Goal: Task Accomplishment & Management: Complete application form

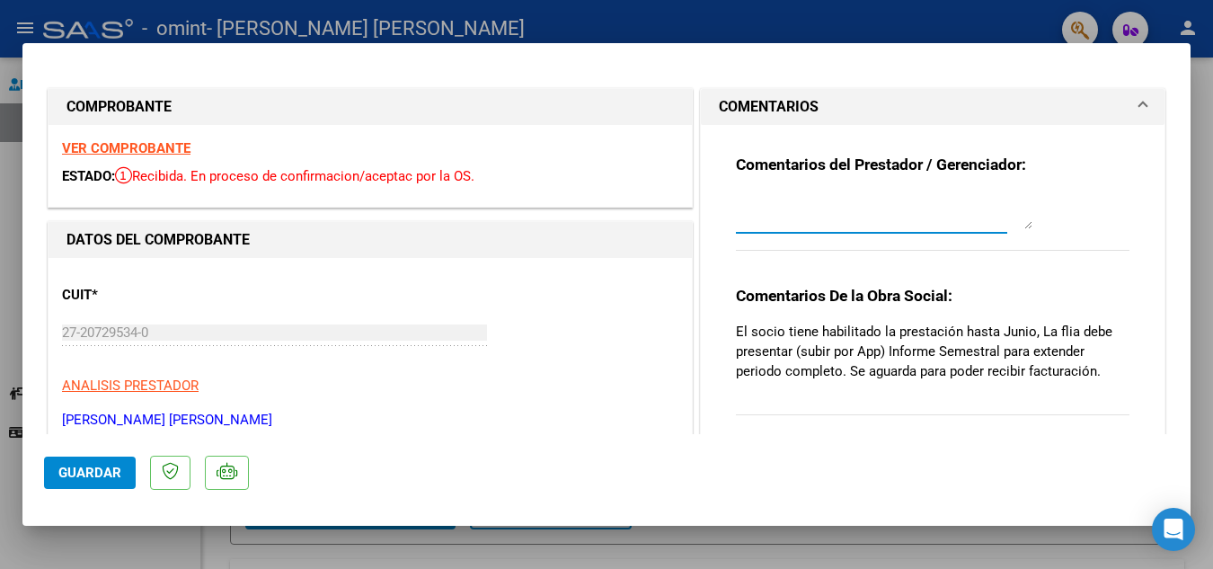
click at [787, 214] on textarea at bounding box center [884, 211] width 297 height 36
type textarea "e"
click at [871, 209] on textarea "Estimados, la familia y asubió en JUNIO el informe semestral" at bounding box center [884, 211] width 297 height 36
click at [864, 218] on textarea "Estimados, la familia ya subió en JUNIO el informe semestral" at bounding box center [884, 211] width 297 height 36
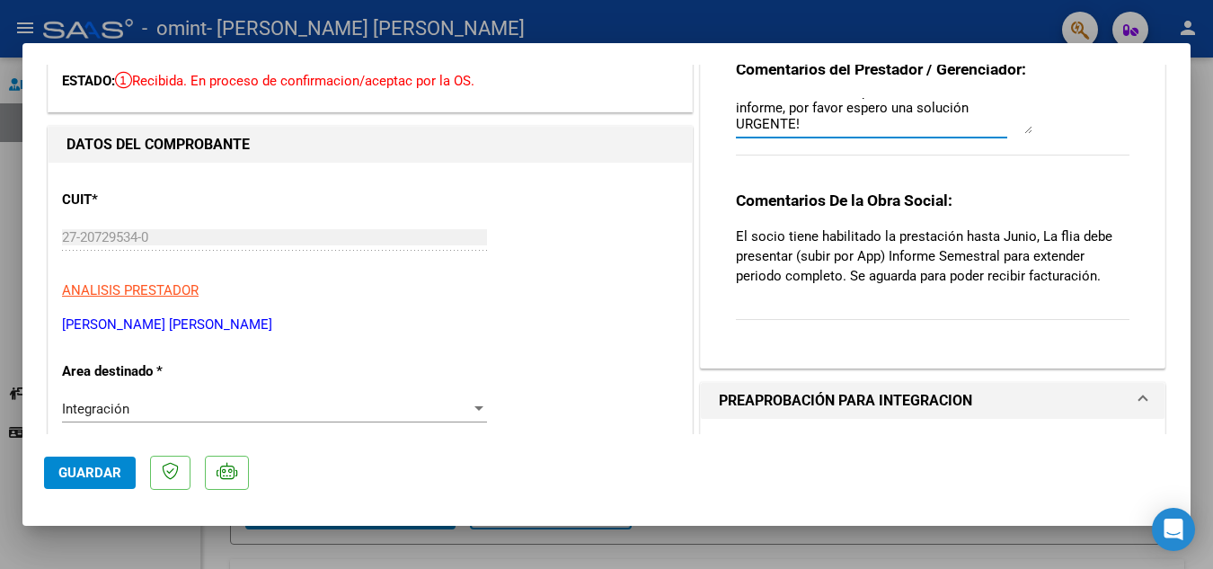
scroll to position [180, 0]
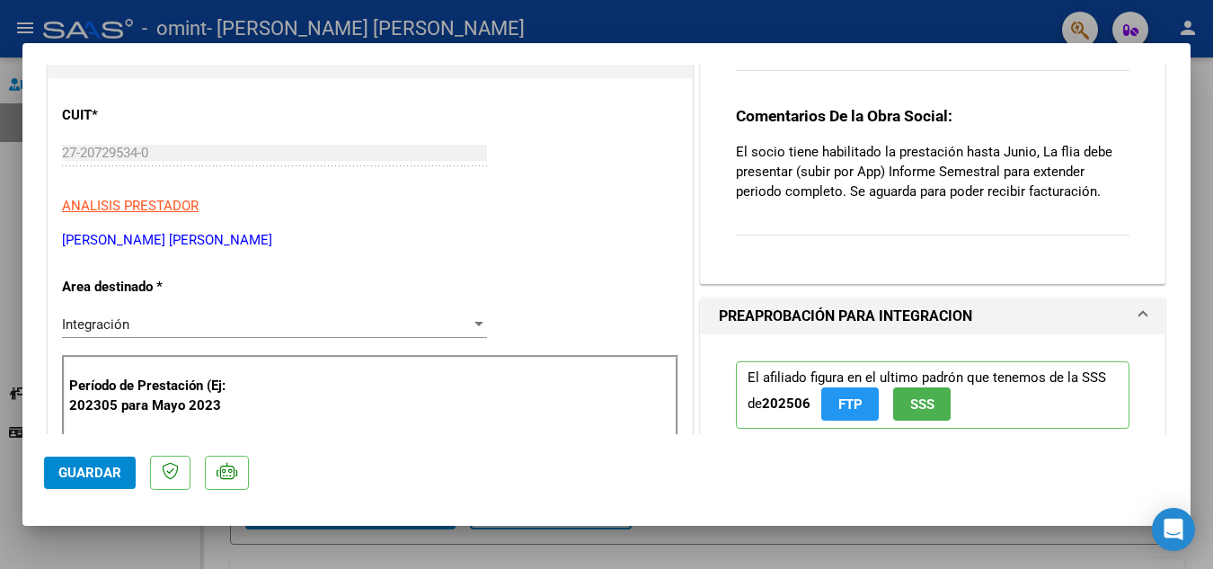
type textarea "Estimados, la familia ya subió en JUNIO el informe semestral, tengo una imagen …"
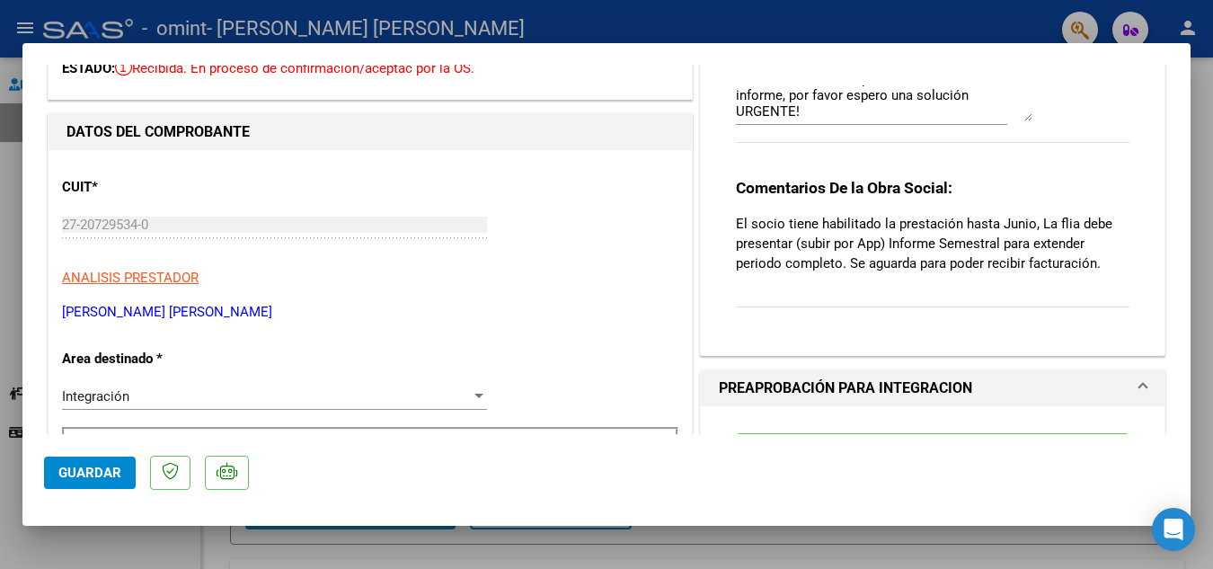
scroll to position [0, 0]
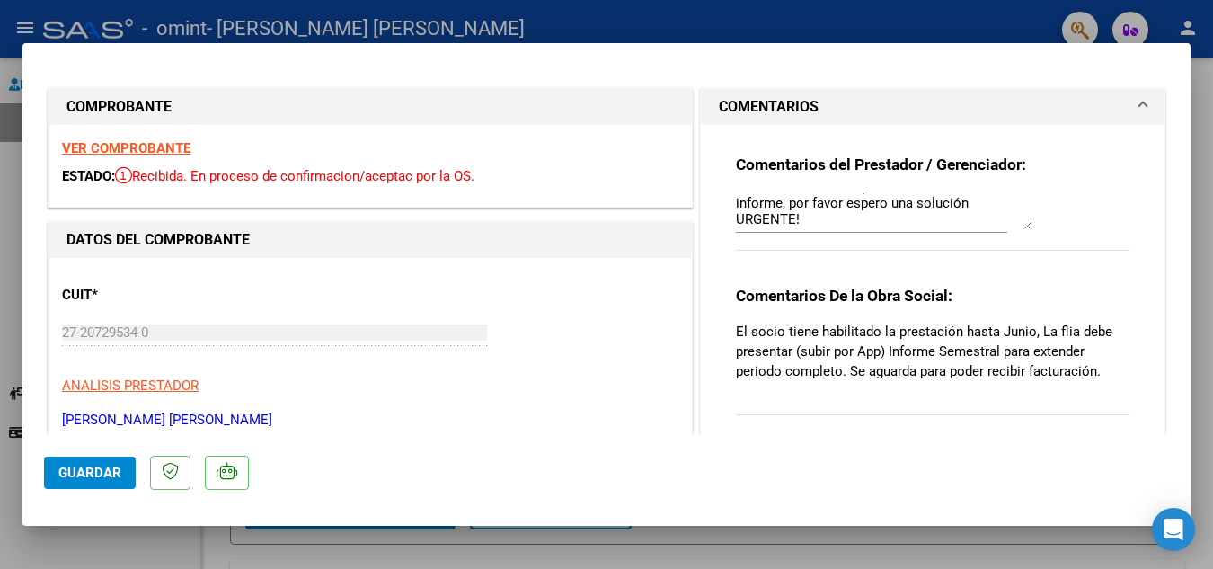
click at [1121, 106] on span "COMENTARIOS" at bounding box center [929, 107] width 421 height 22
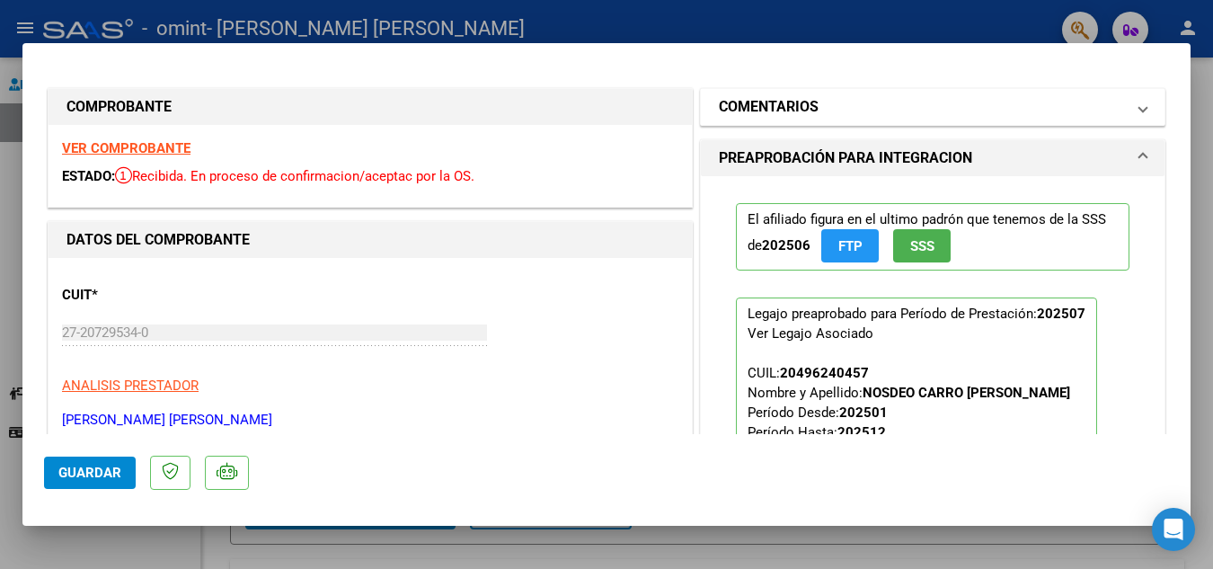
click at [1135, 110] on mat-expansion-panel-header "COMENTARIOS" at bounding box center [933, 107] width 464 height 36
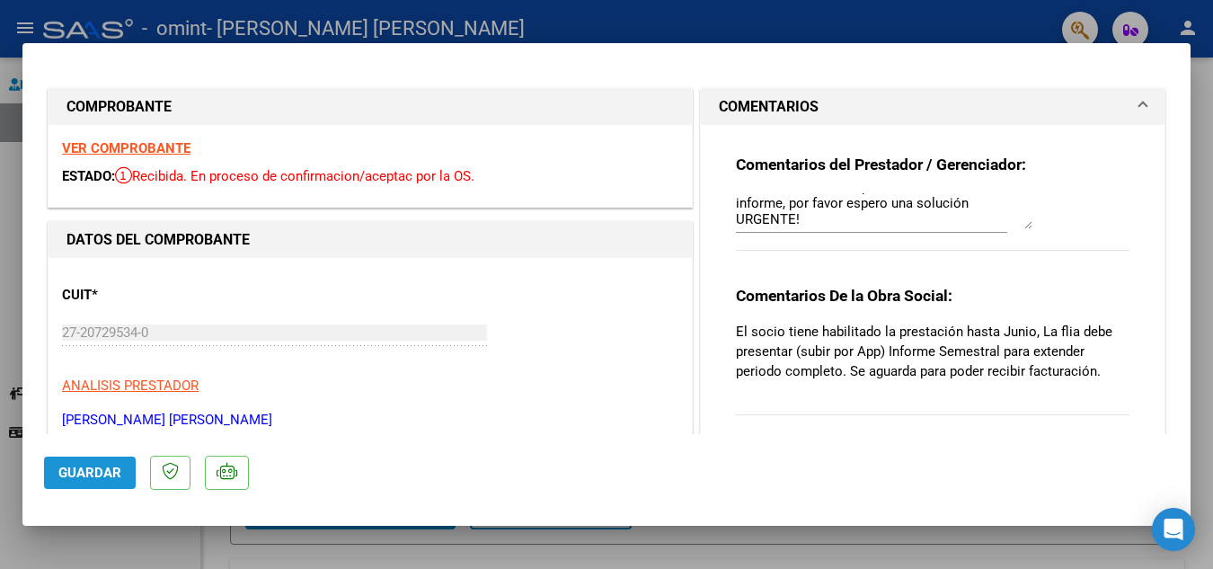
click at [103, 468] on span "Guardar" at bounding box center [89, 473] width 63 height 16
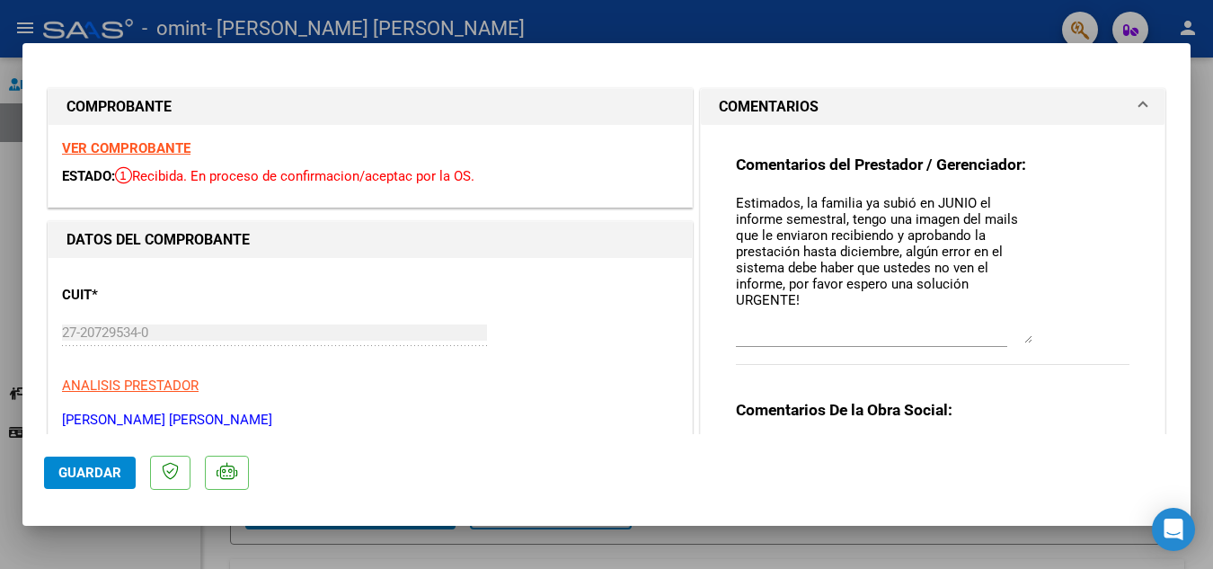
drag, startPoint x: 1019, startPoint y: 224, endPoint x: 1041, endPoint y: 338, distance: 116.2
click at [1041, 338] on div "Comentarios del Prestador / Gerenciador: Estimados, la familia ya subió en JUNI…" at bounding box center [933, 270] width 394 height 230
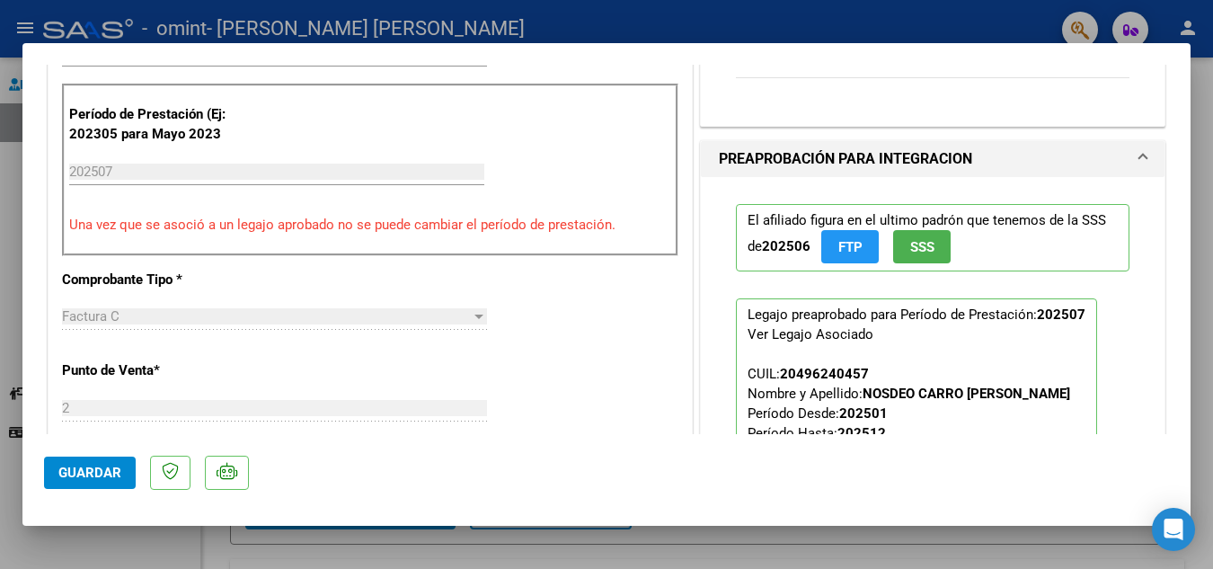
scroll to position [364, 0]
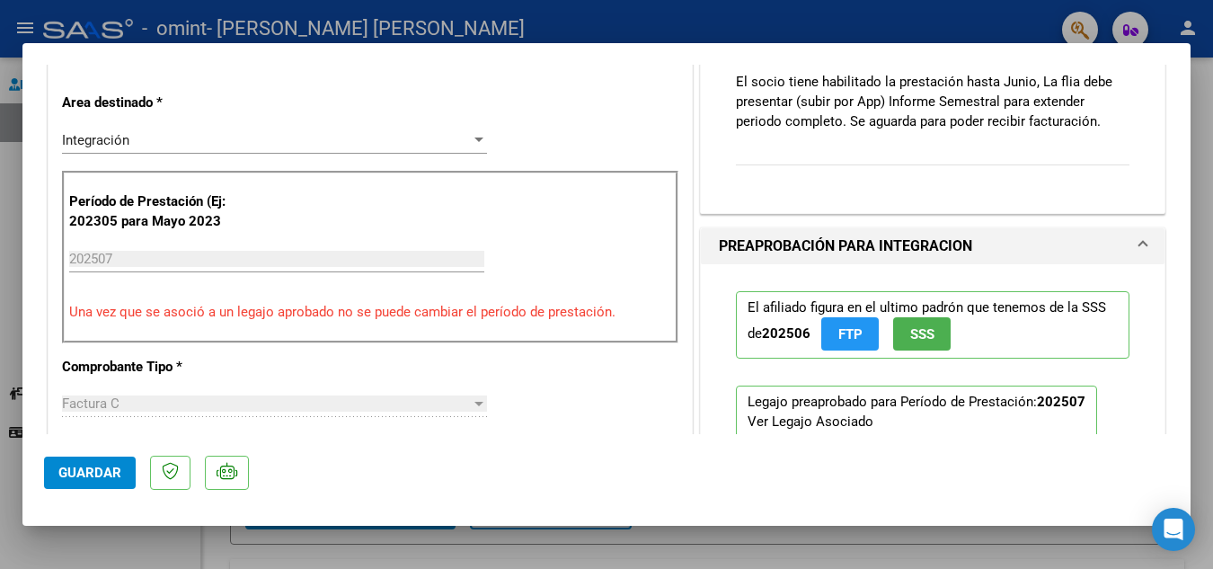
click at [1204, 113] on div at bounding box center [606, 284] width 1213 height 569
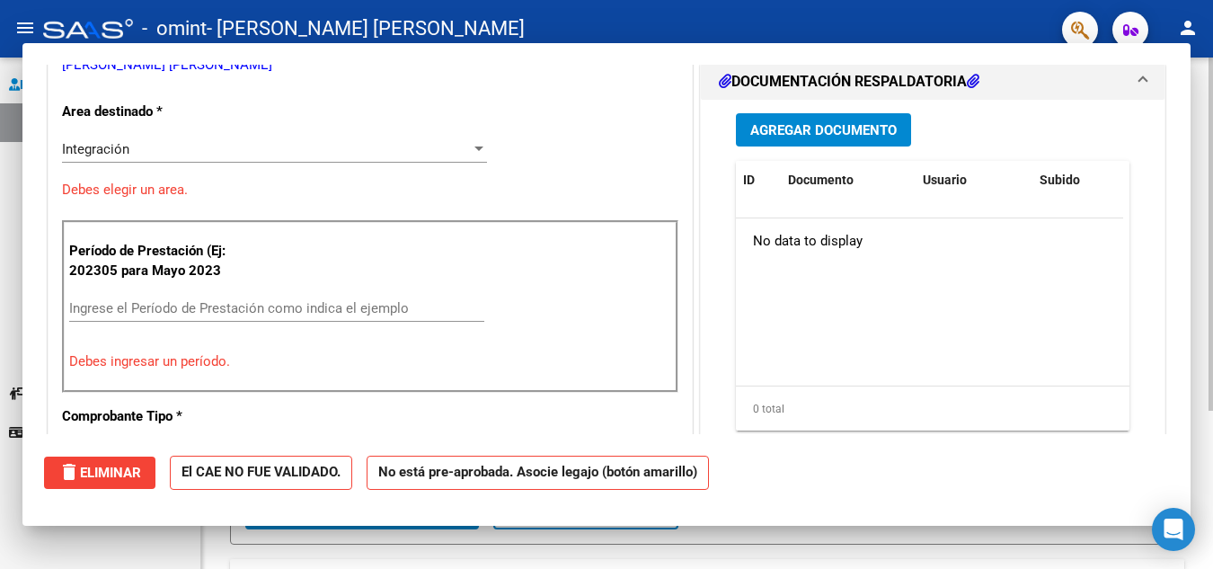
scroll to position [0, 0]
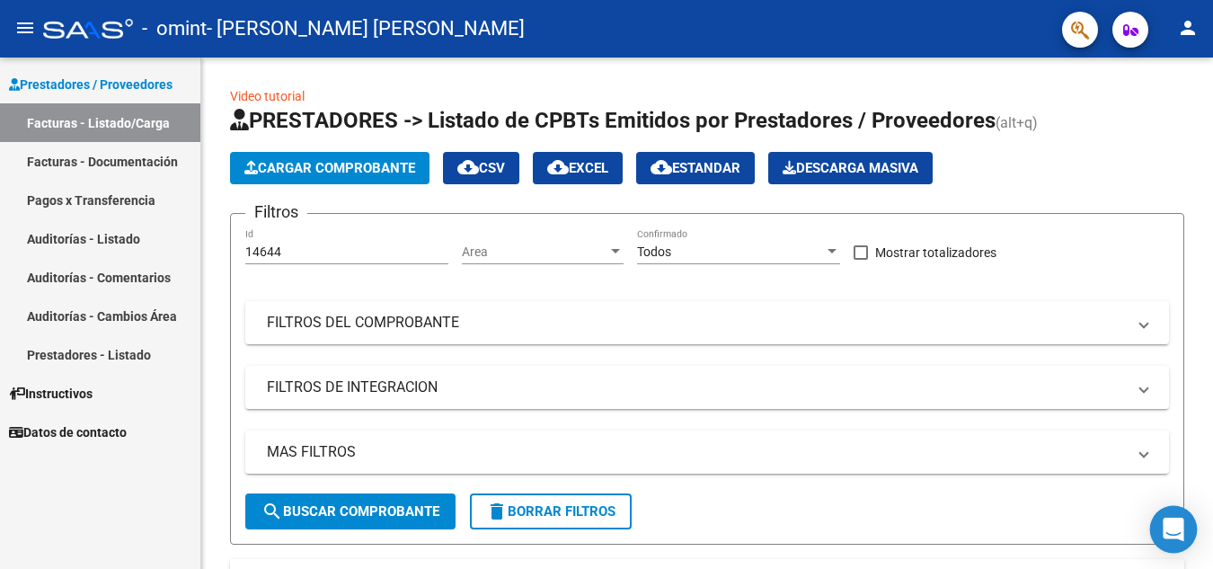
click at [1181, 532] on icon "Open Intercom Messenger" at bounding box center [1173, 529] width 21 height 23
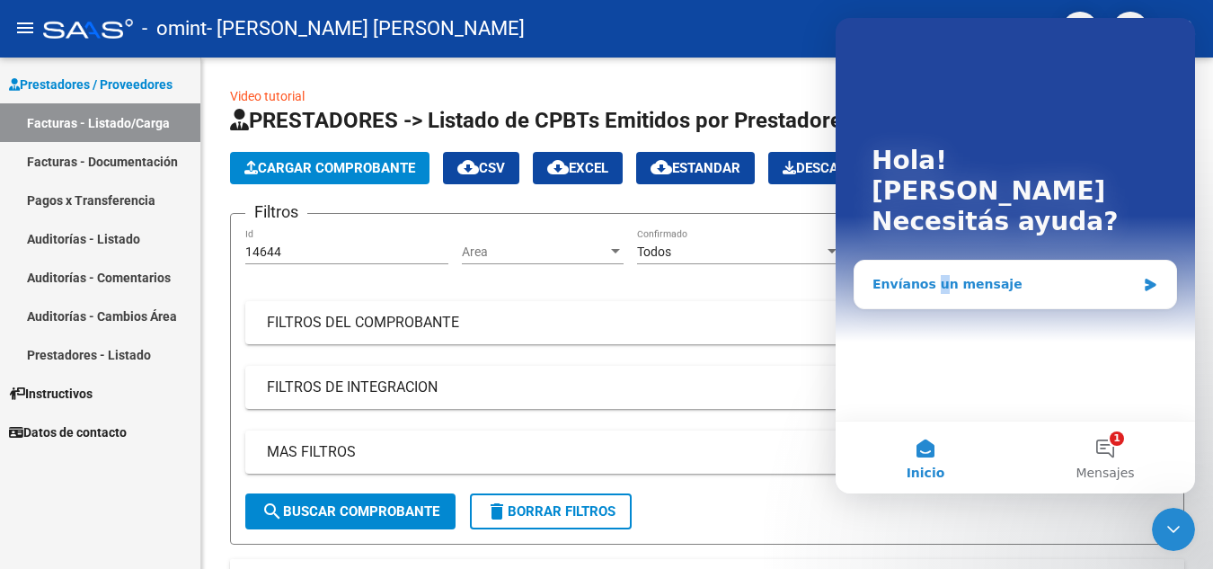
click at [932, 275] on div "Envíanos un mensaje" at bounding box center [1004, 284] width 263 height 19
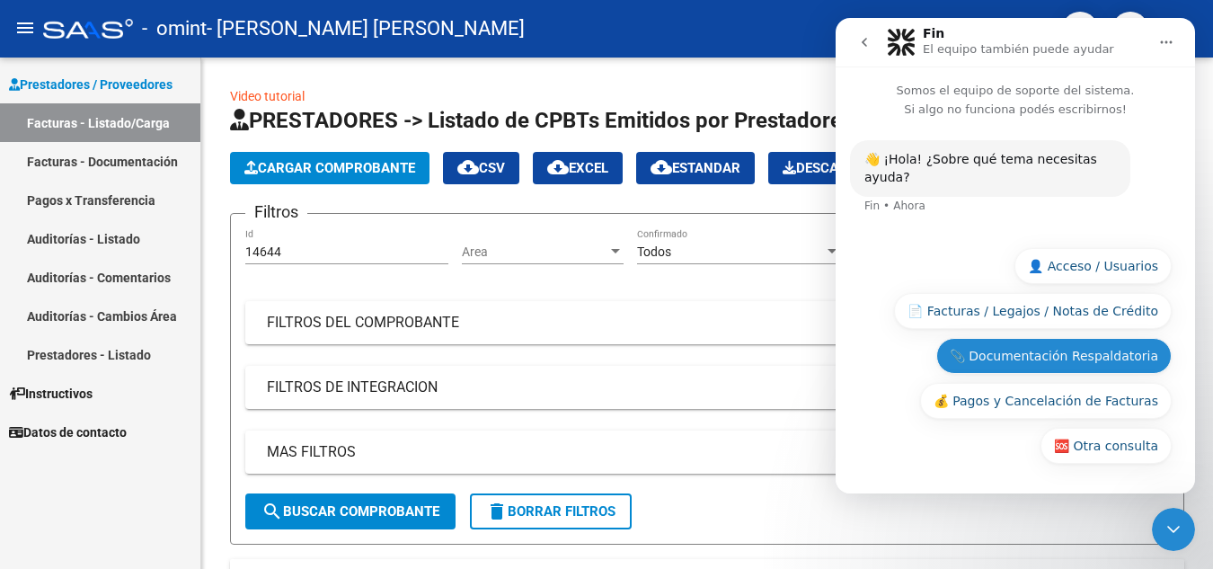
click at [1133, 360] on button "📎 Documentación Respaldatoria" at bounding box center [1054, 356] width 235 height 36
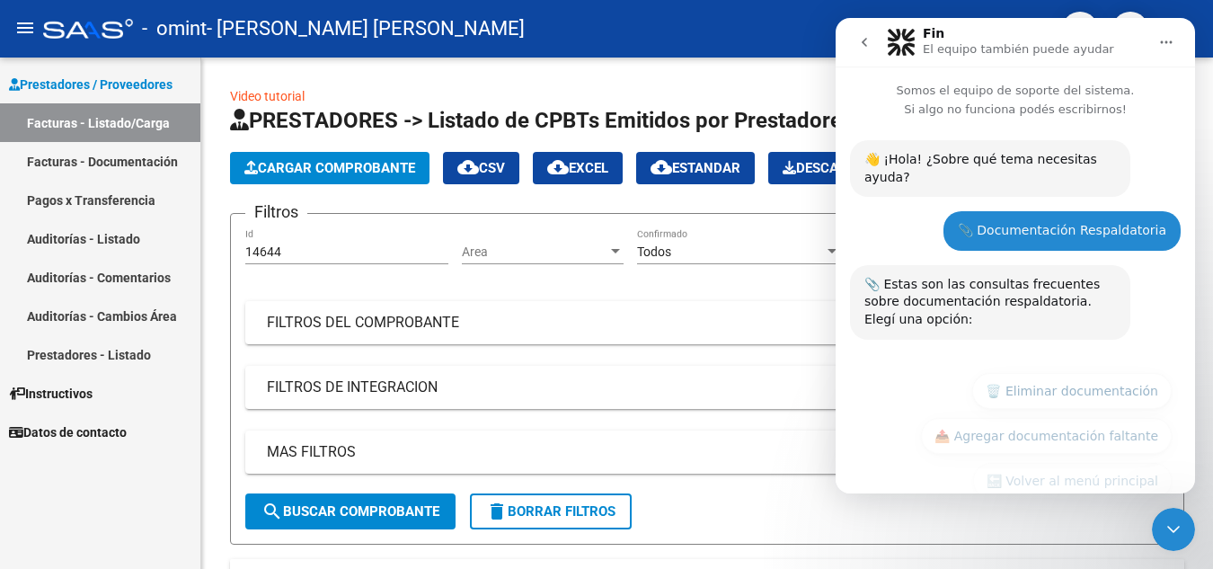
scroll to position [17, 0]
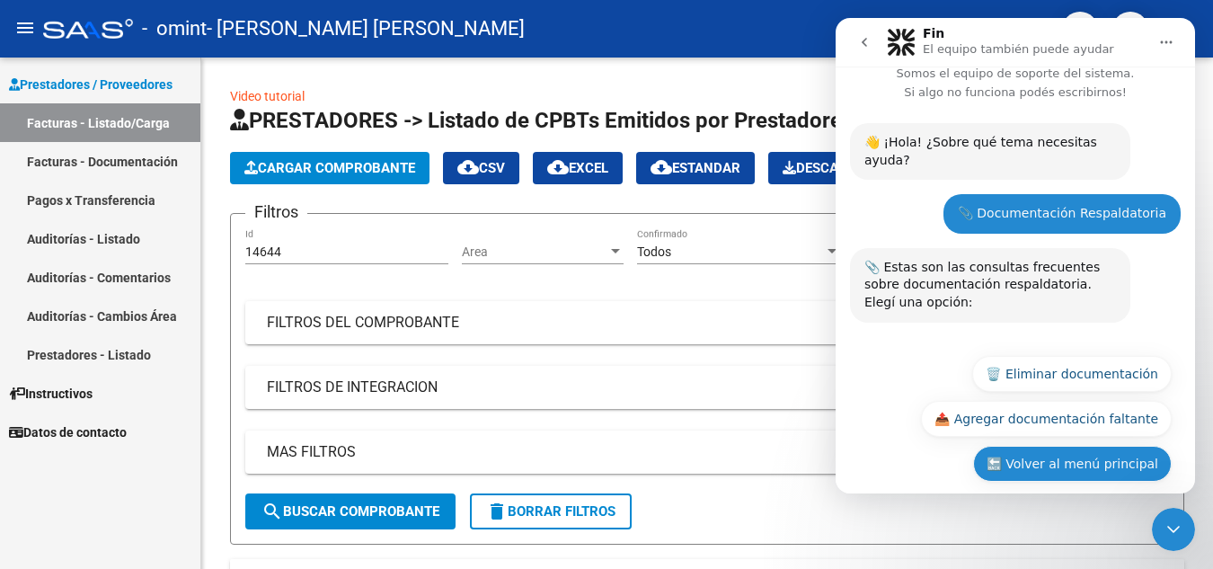
click at [1043, 446] on button "🔙 Volver al menú principal" at bounding box center [1072, 464] width 199 height 36
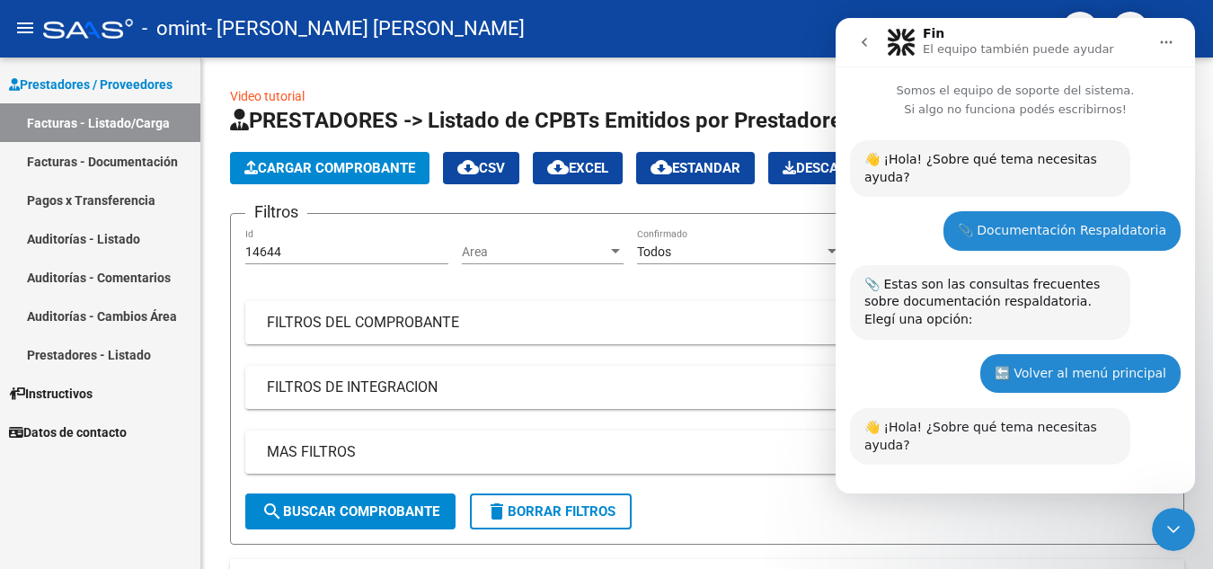
scroll to position [214, 0]
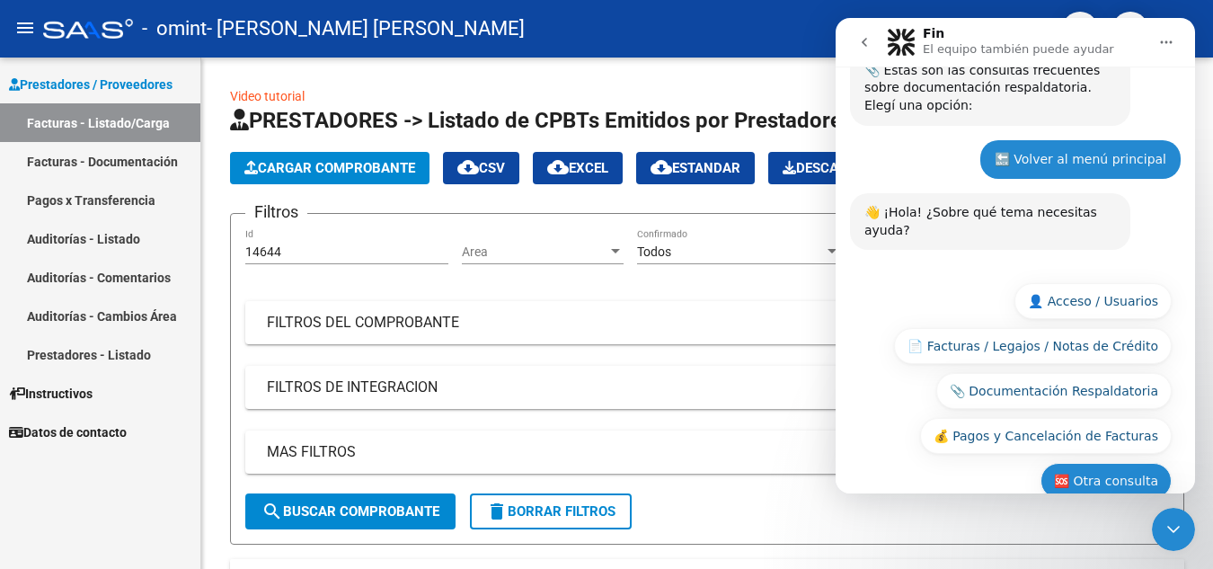
click at [1097, 463] on button "🆘 Otra consulta" at bounding box center [1106, 481] width 131 height 36
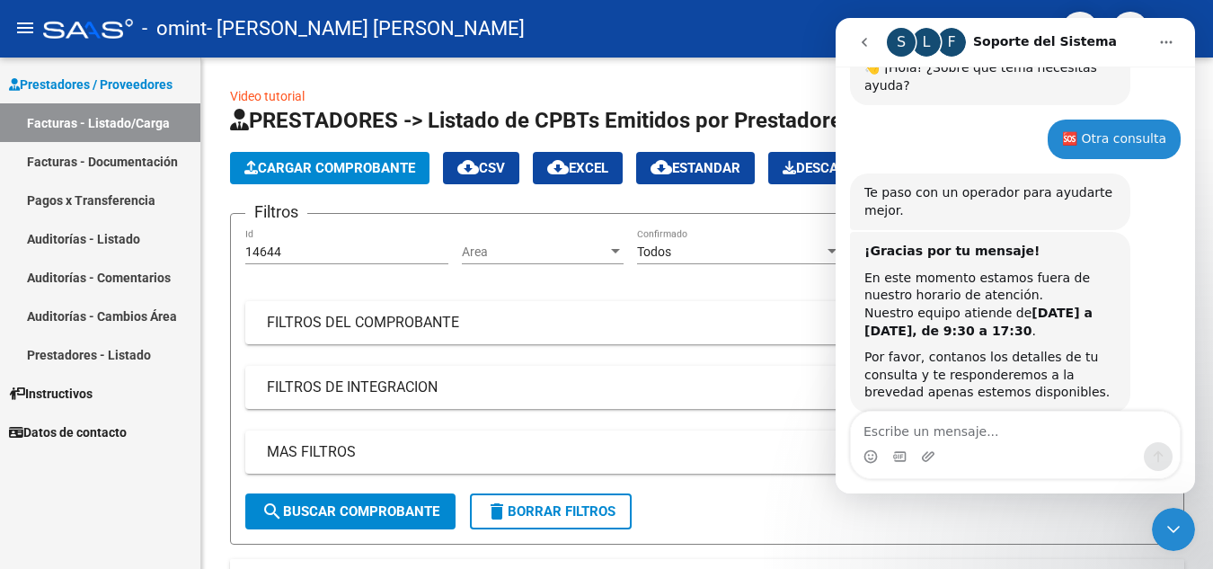
scroll to position [362, 0]
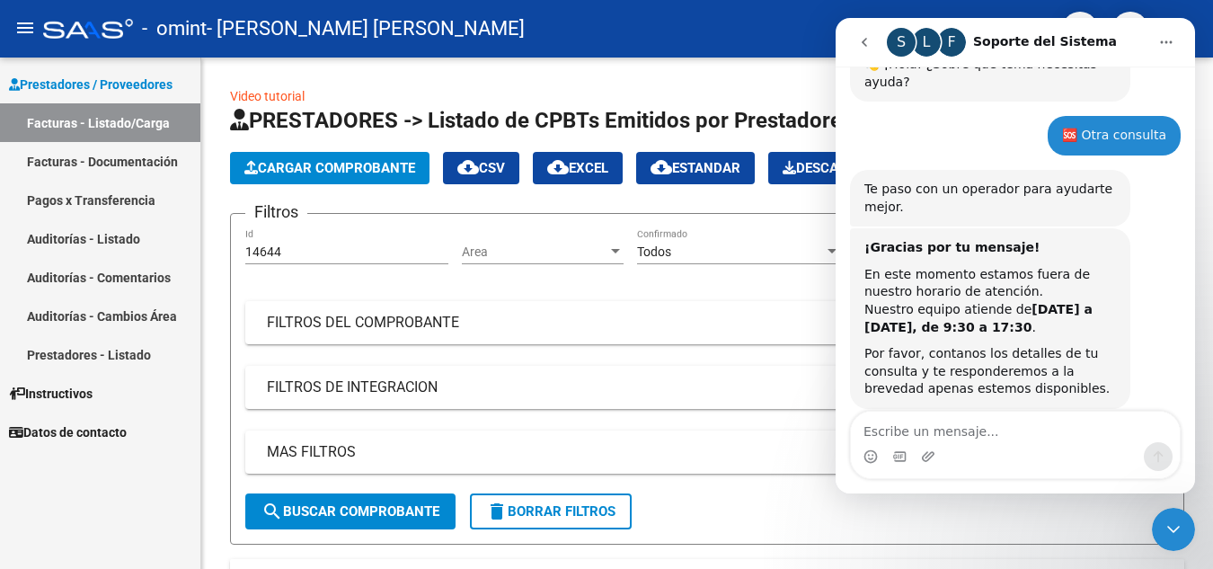
click at [1169, 532] on icon "Cerrar Intercom Messenger" at bounding box center [1174, 530] width 22 height 22
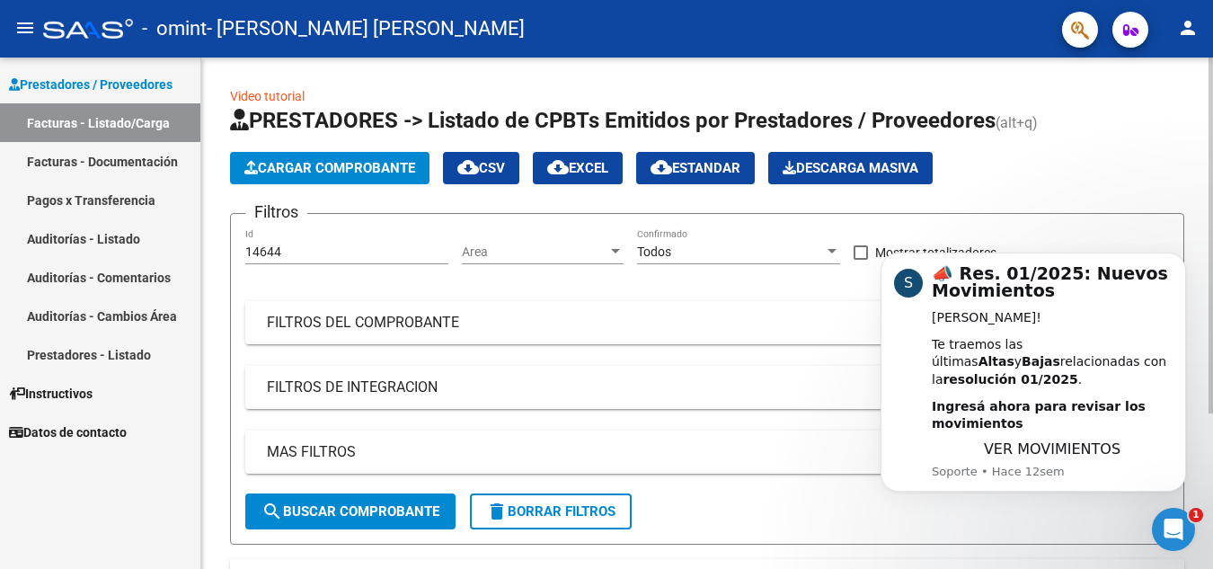
scroll to position [0, 0]
click at [1065, 449] on span "VER MOVIMIENTOS" at bounding box center [1052, 448] width 137 height 17
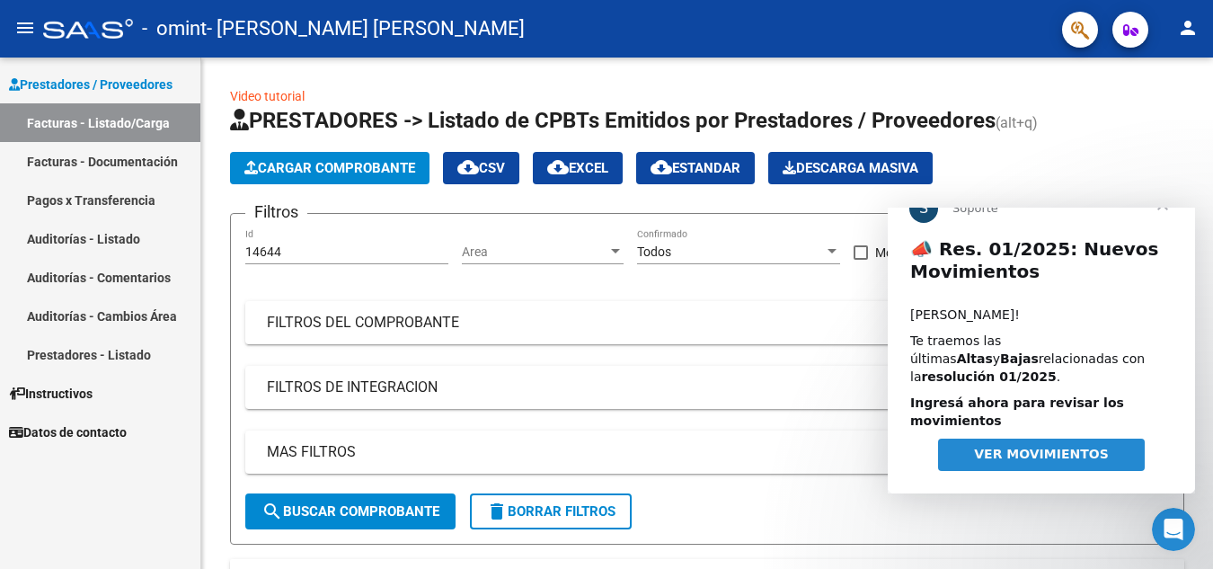
click at [1041, 454] on span "VER MOVIMIENTOS" at bounding box center [1041, 454] width 135 height 14
click at [1159, 236] on span "Cerrar" at bounding box center [1163, 205] width 65 height 65
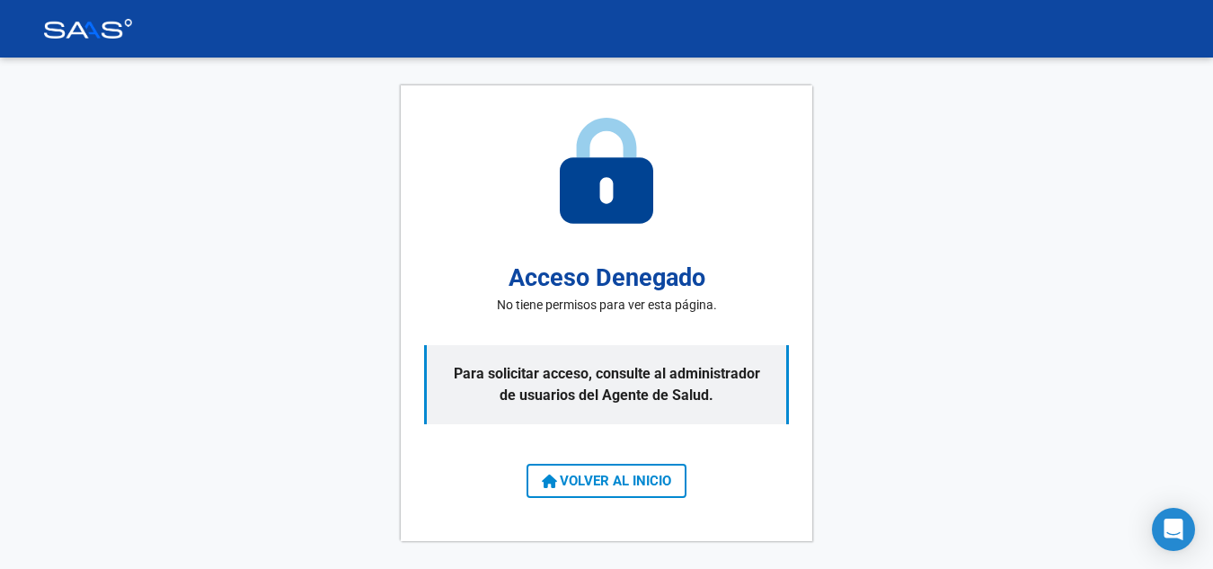
click at [644, 467] on button "VOLVER AL INICIO" at bounding box center [607, 481] width 160 height 34
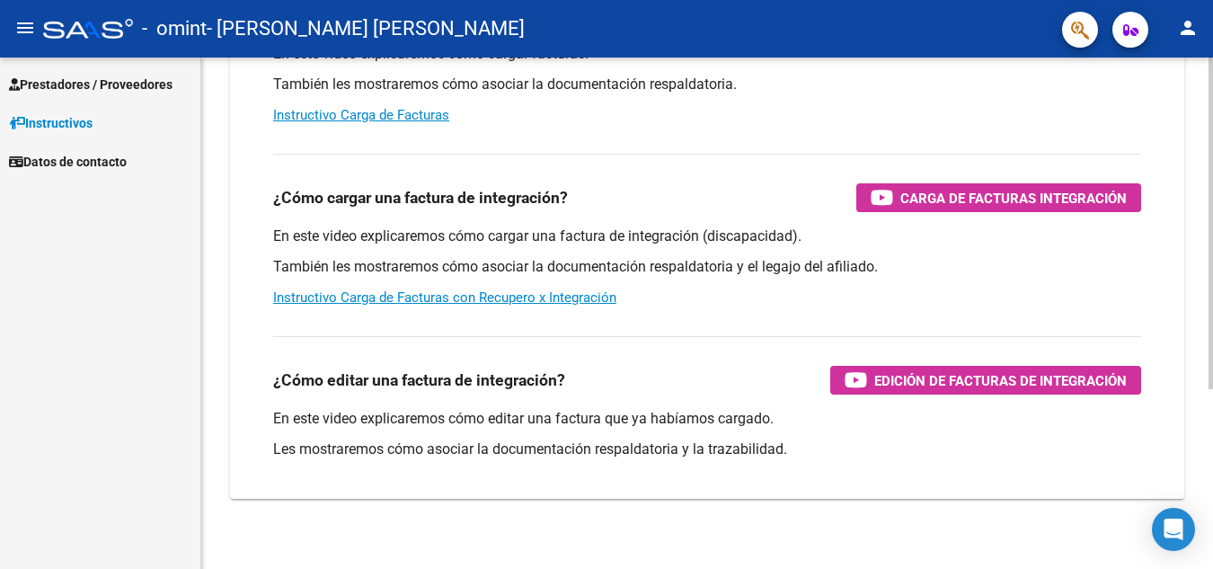
scroll to position [277, 0]
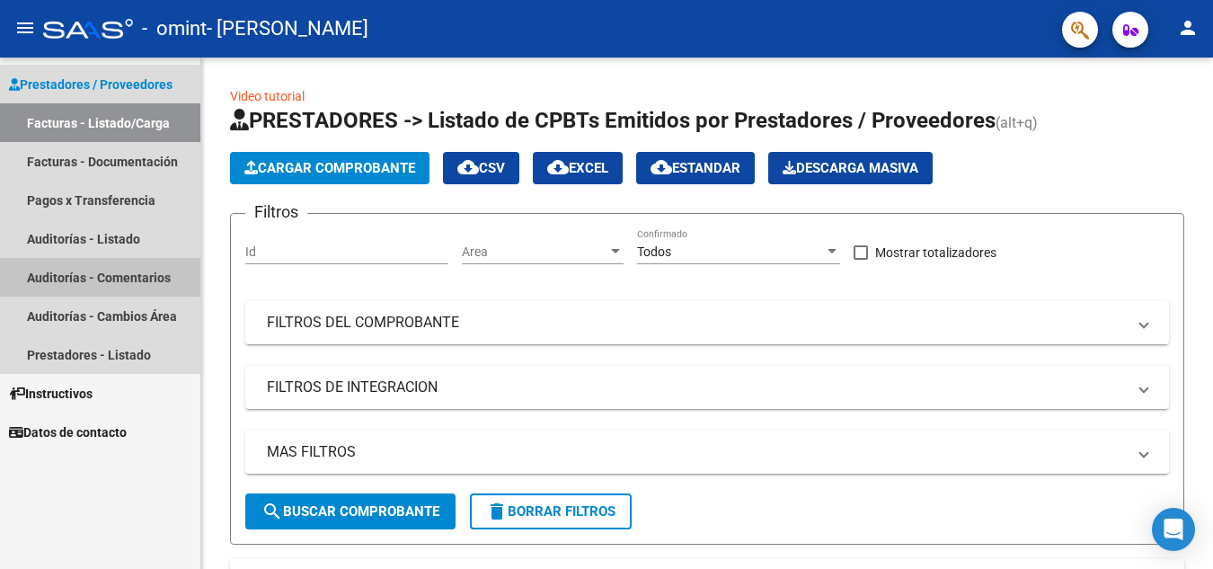
click at [116, 278] on link "Auditorías - Comentarios" at bounding box center [100, 277] width 200 height 39
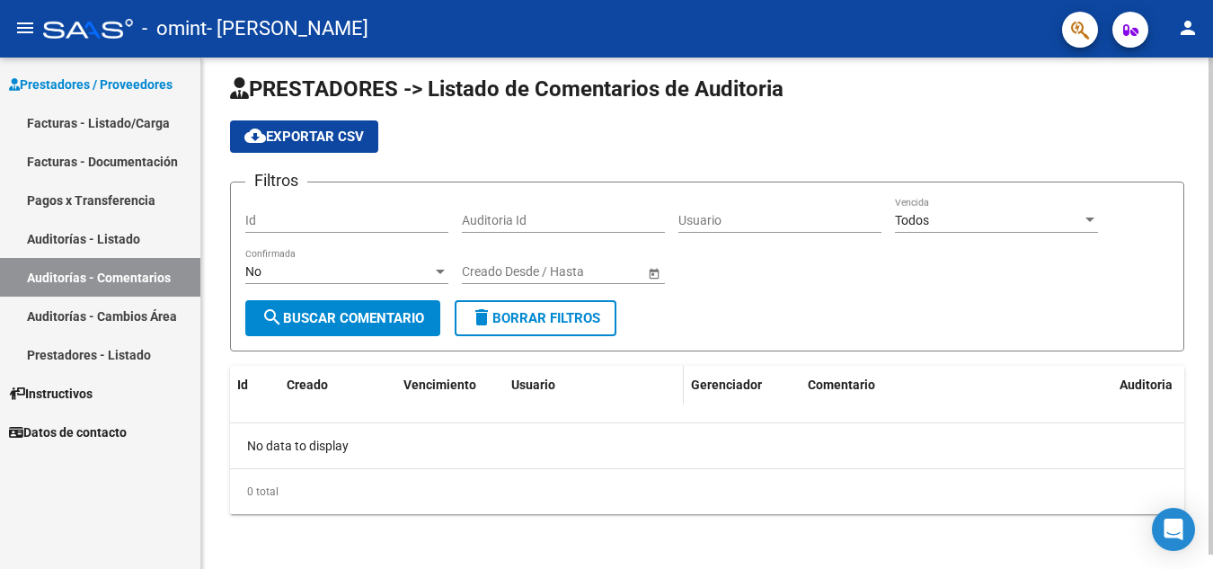
scroll to position [14, 0]
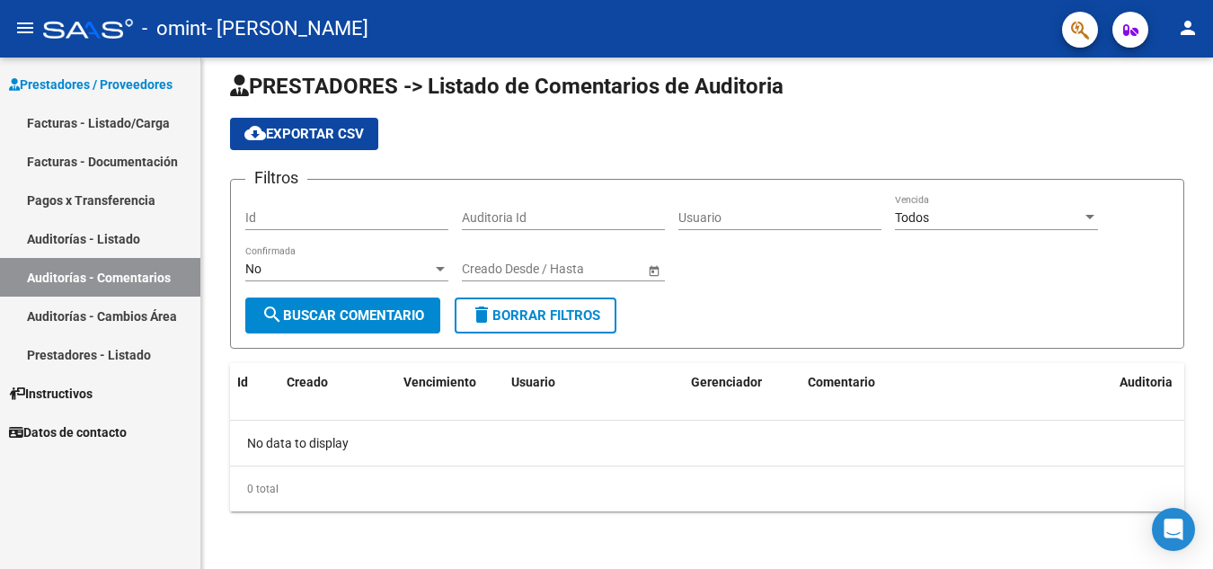
click at [103, 120] on link "Facturas - Listado/Carga" at bounding box center [100, 122] width 200 height 39
